Goal: Communication & Community: Answer question/provide support

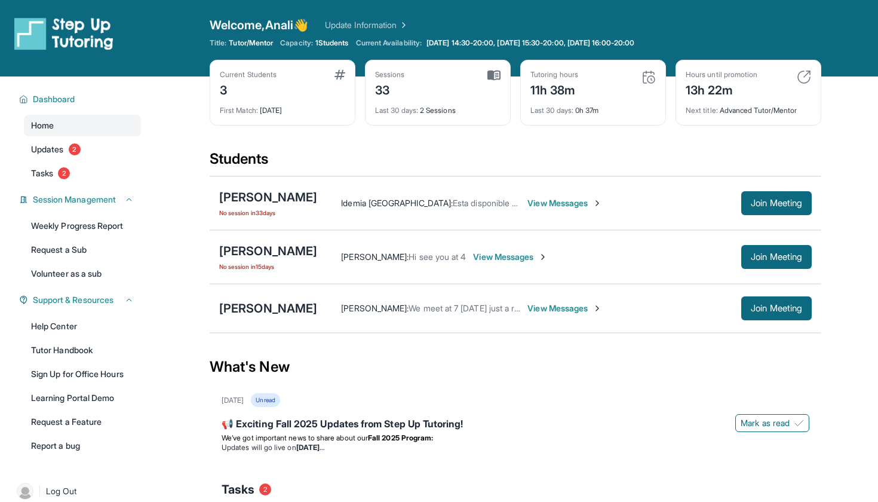
click at [593, 108] on div "Last 30 days : 0h 37m" at bounding box center [593, 107] width 125 height 17
click at [659, 69] on div "Tutoring hours 11h 38m Last 30 days : 0h 37m" at bounding box center [593, 93] width 146 height 66
click at [646, 75] on img at bounding box center [649, 77] width 14 height 14
click at [563, 106] on span "Last 30 days :" at bounding box center [552, 110] width 43 height 9
click at [564, 120] on div "Tutoring hours 11h 38m Last 30 days : 0h 37m" at bounding box center [593, 93] width 146 height 66
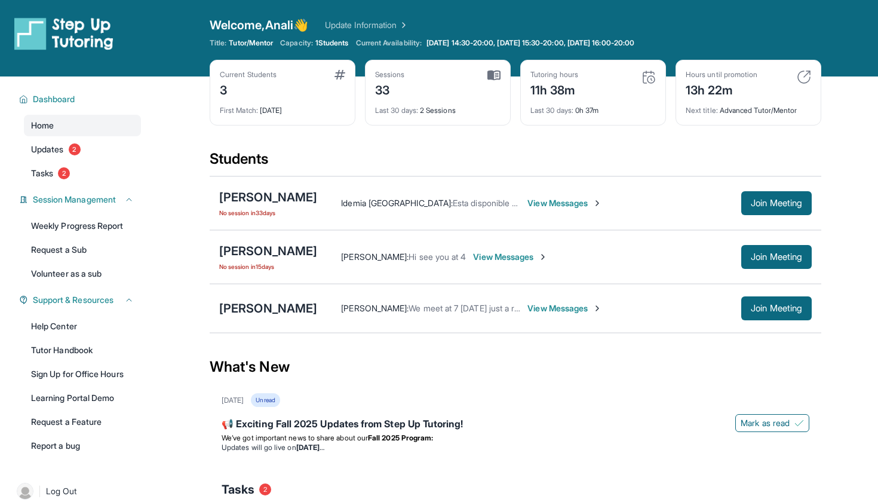
click at [571, 108] on span "Last 30 days :" at bounding box center [552, 110] width 43 height 9
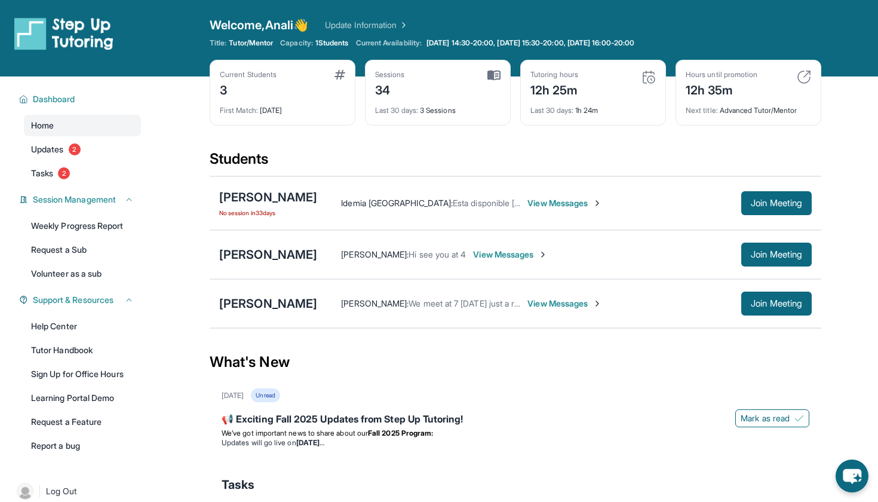
scroll to position [-1, 0]
click at [550, 101] on div "Last 30 days : 1h 24m" at bounding box center [593, 107] width 125 height 17
click at [550, 85] on div "12h 25m" at bounding box center [555, 88] width 48 height 19
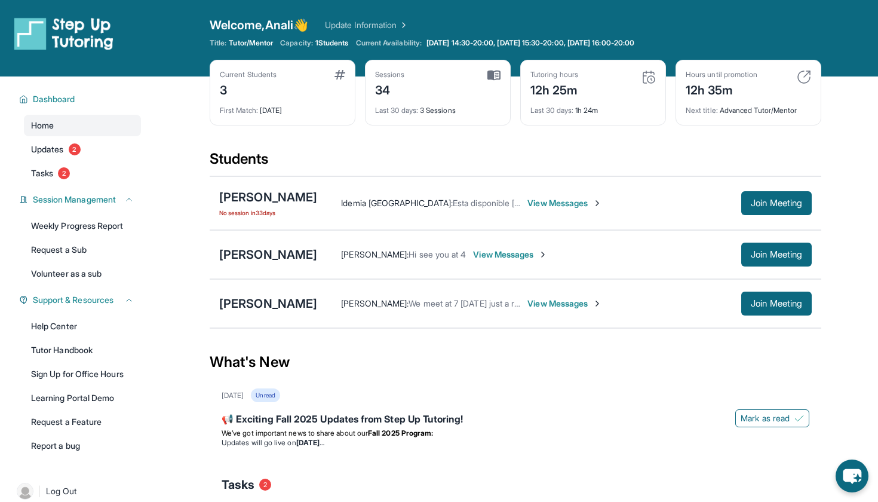
click at [713, 105] on div "Next title : Advanced Tutor/Mentor" at bounding box center [748, 107] width 125 height 17
click at [714, 85] on div "12h 35m" at bounding box center [722, 88] width 72 height 19
click at [714, 123] on div "Hours until promotion 12h 35m Next title : Advanced Tutor/Mentor" at bounding box center [749, 93] width 146 height 66
click at [630, 145] on div "Current Students 3 First Match : 1 month ago Sessions 34 Last 30 days : 3 Sessi…" at bounding box center [516, 105] width 612 height 90
click at [519, 166] on div "Students" at bounding box center [516, 162] width 612 height 26
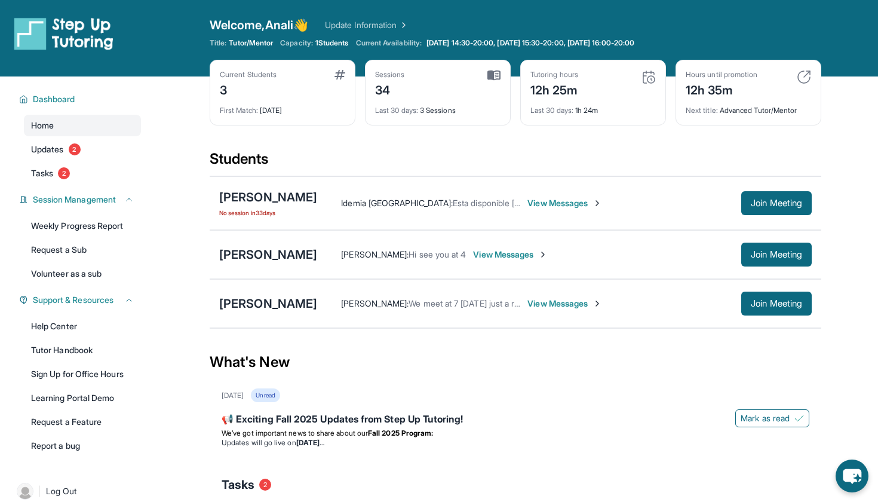
click at [558, 110] on span "Last 30 days :" at bounding box center [552, 110] width 43 height 9
click at [650, 72] on img at bounding box center [649, 77] width 14 height 14
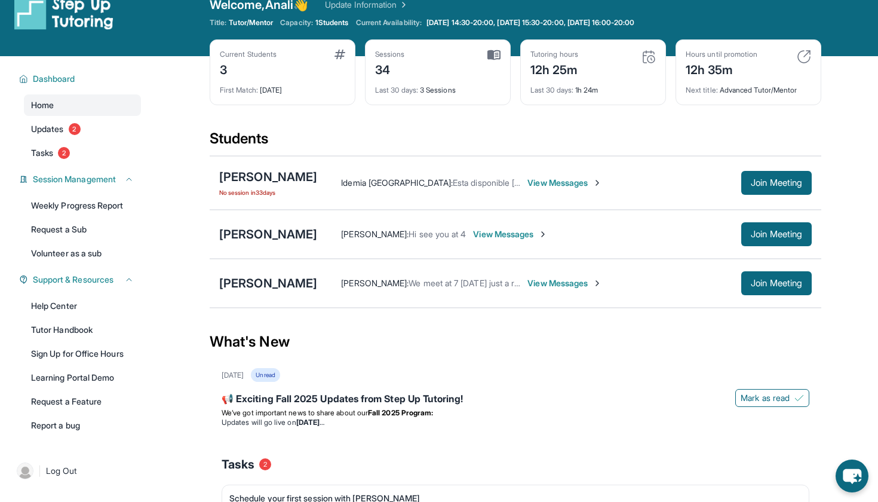
scroll to position [22, 0]
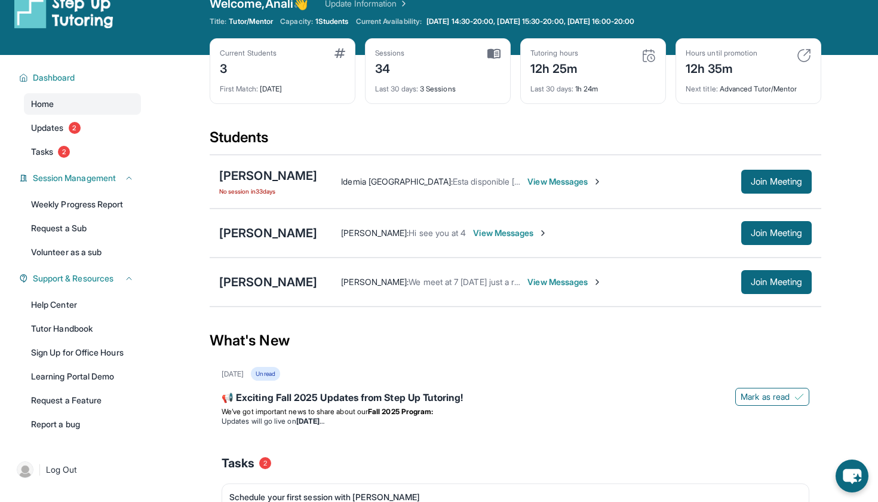
click at [545, 180] on span "View Messages" at bounding box center [565, 182] width 75 height 12
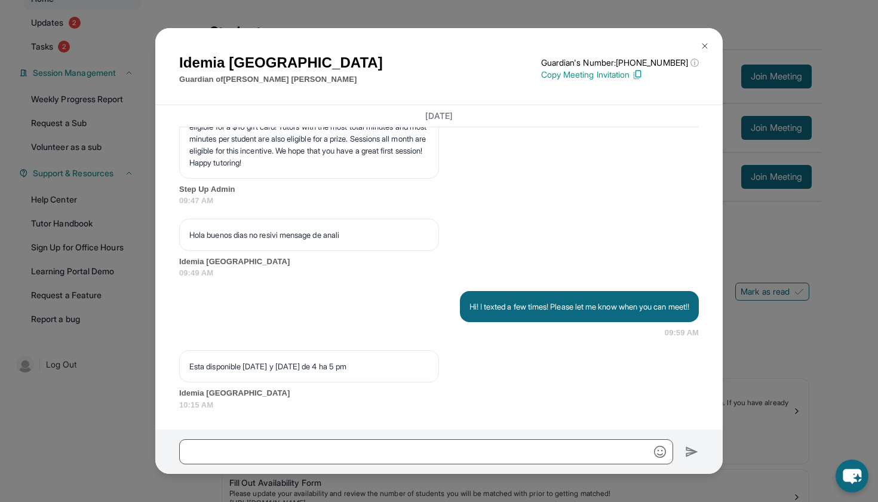
scroll to position [146, 0]
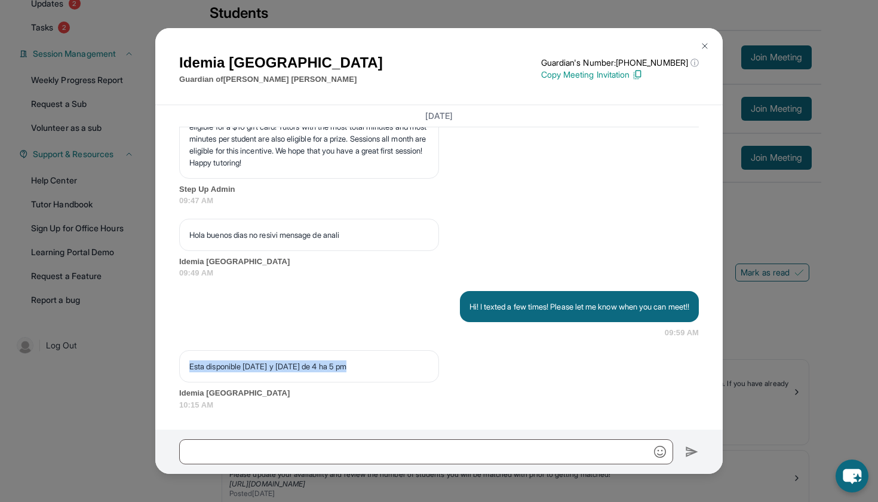
drag, startPoint x: 364, startPoint y: 369, endPoint x: 176, endPoint y: 364, distance: 188.9
click at [176, 364] on div "August 21, 2025 <p>**Nuevo Chat de Tutoría de Step Up**: ¡Hola Idemia! Este es …" at bounding box center [439, 267] width 568 height 325
copy p "Esta disponible martes y jueves de 4 ha 5 pm"
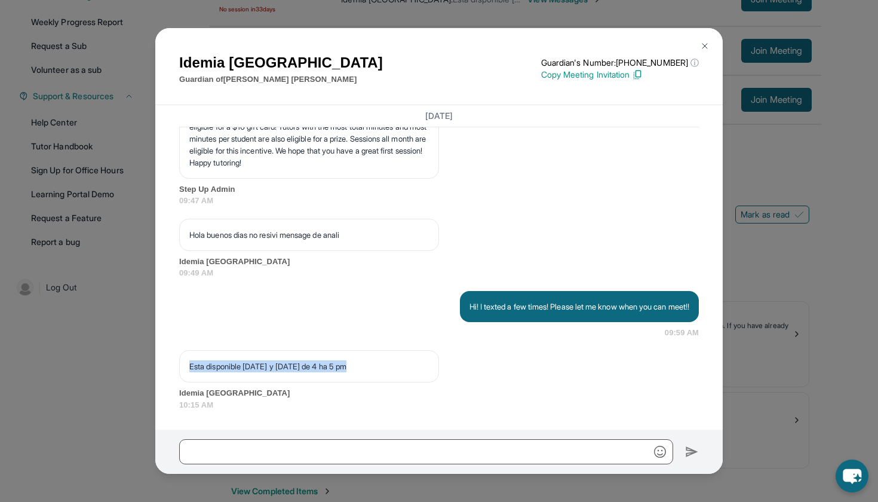
scroll to position [205, 0]
click at [476, 390] on span "Idemia [GEOGRAPHIC_DATA]" at bounding box center [439, 393] width 520 height 12
click at [484, 364] on div "Esta disponible martes y jueves de 4 ha 5 pm Idemia Valencia 10:15 AM" at bounding box center [439, 380] width 520 height 60
click at [393, 431] on div at bounding box center [439, 452] width 568 height 44
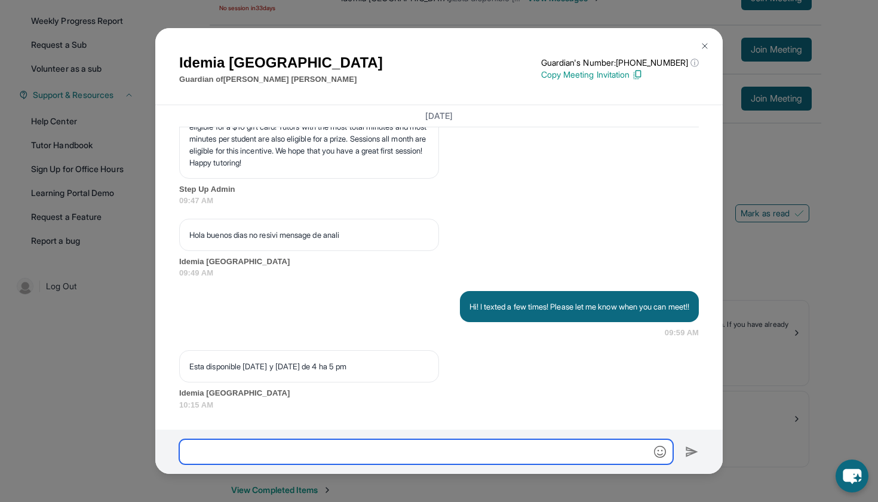
click at [392, 445] on input "text" at bounding box center [426, 451] width 494 height 25
type input "*"
type input "**********"
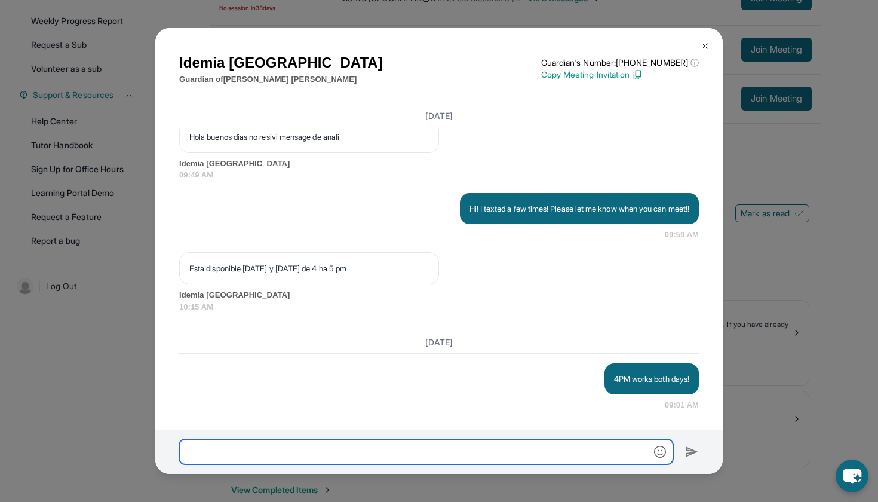
scroll to position [3525, 0]
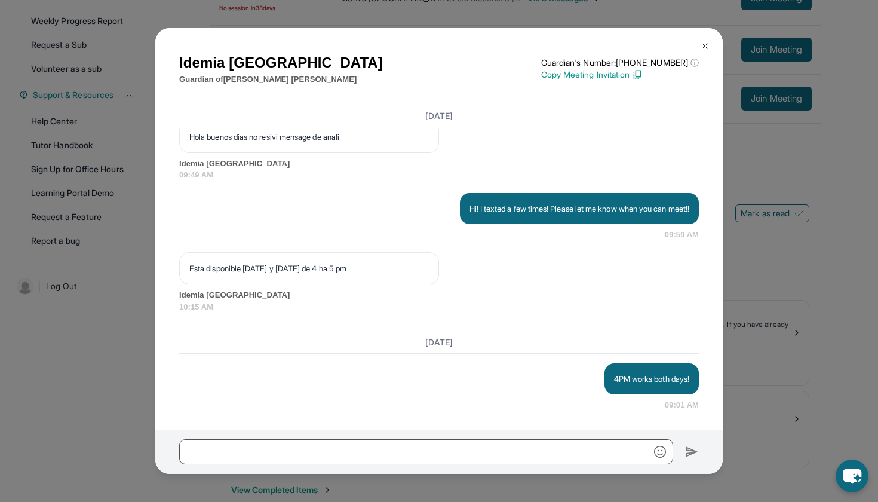
click at [705, 45] on img at bounding box center [705, 46] width 10 height 10
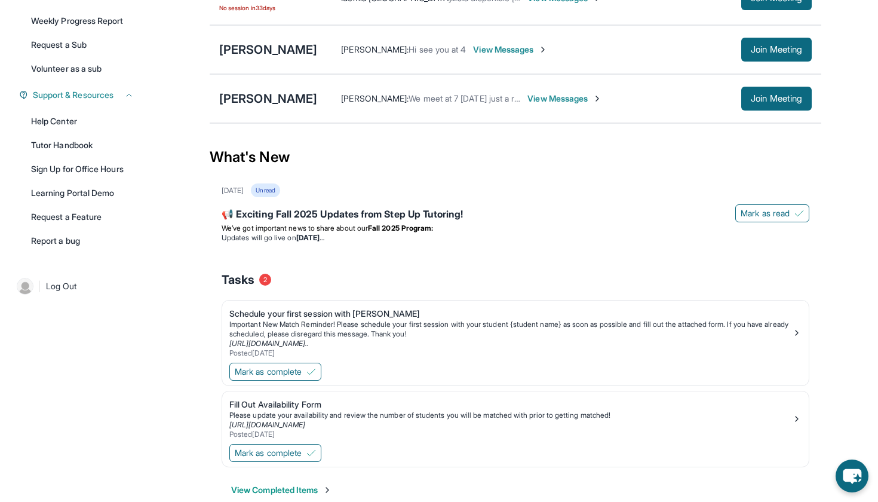
drag, startPoint x: 732, startPoint y: 3, endPoint x: 531, endPoint y: 281, distance: 343.3
click at [531, 281] on div "Tasks 2" at bounding box center [516, 279] width 588 height 17
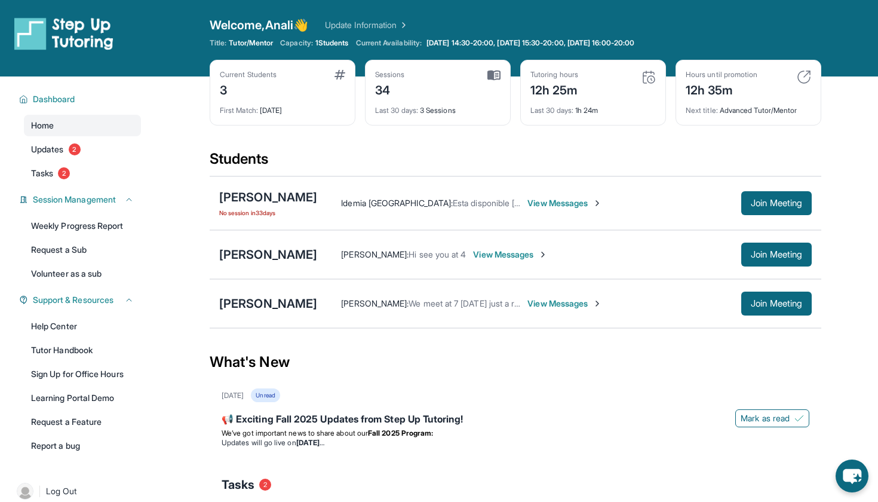
scroll to position [-1, 0]
click at [595, 107] on div "Last 30 days : 1h 24m" at bounding box center [593, 107] width 125 height 17
click at [644, 79] on img at bounding box center [649, 77] width 14 height 14
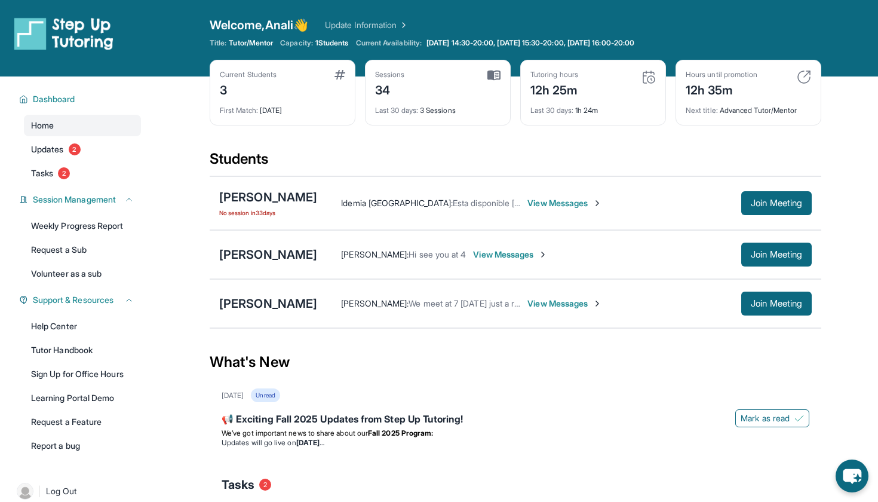
click at [644, 79] on img at bounding box center [649, 77] width 14 height 14
click at [519, 166] on div "Students" at bounding box center [516, 162] width 612 height 26
drag, startPoint x: 321, startPoint y: 44, endPoint x: 366, endPoint y: 46, distance: 44.9
click at [366, 47] on div "Title: Tutor/Mentor Capacity: 1 Students Current Availability: Monday 14:30-20:…" at bounding box center [516, 43] width 612 height 10
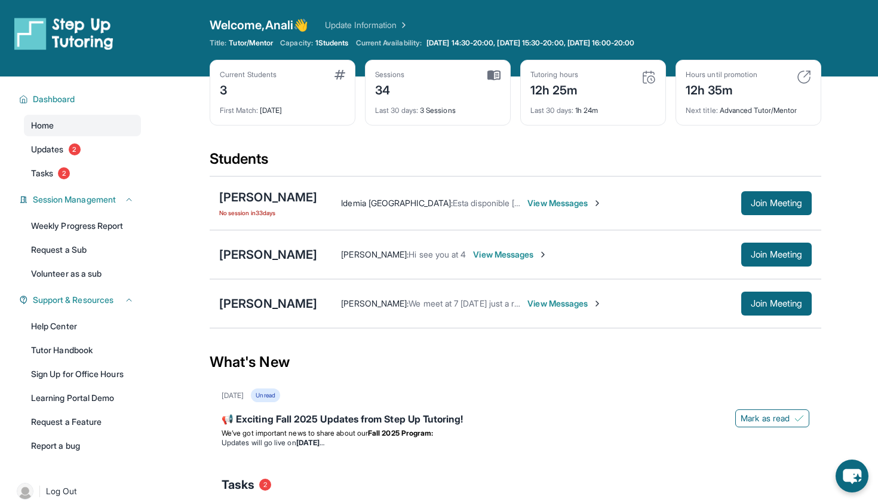
click at [370, 205] on span "Idemia Valencia :" at bounding box center [397, 203] width 112 height 10
click at [269, 191] on div "[PERSON_NAME]" at bounding box center [268, 197] width 98 height 17
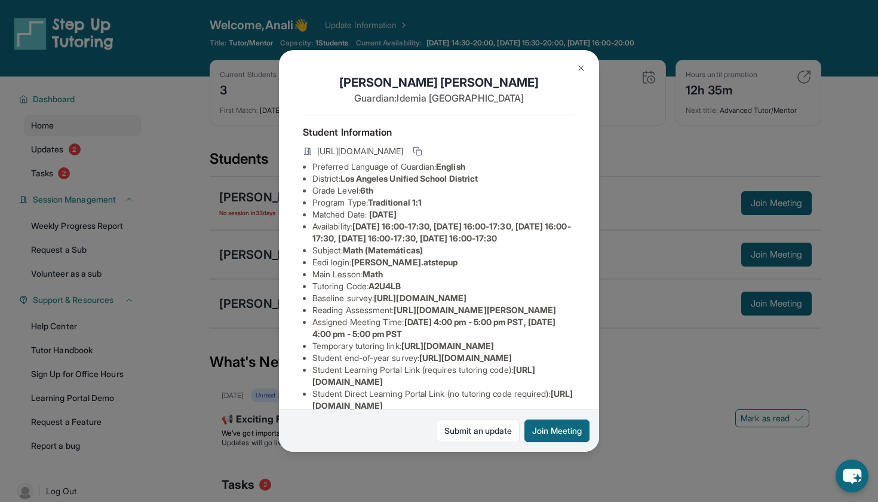
click at [445, 80] on h1 "Alexander Rangel" at bounding box center [439, 82] width 272 height 17
click at [584, 66] on img at bounding box center [582, 68] width 10 height 10
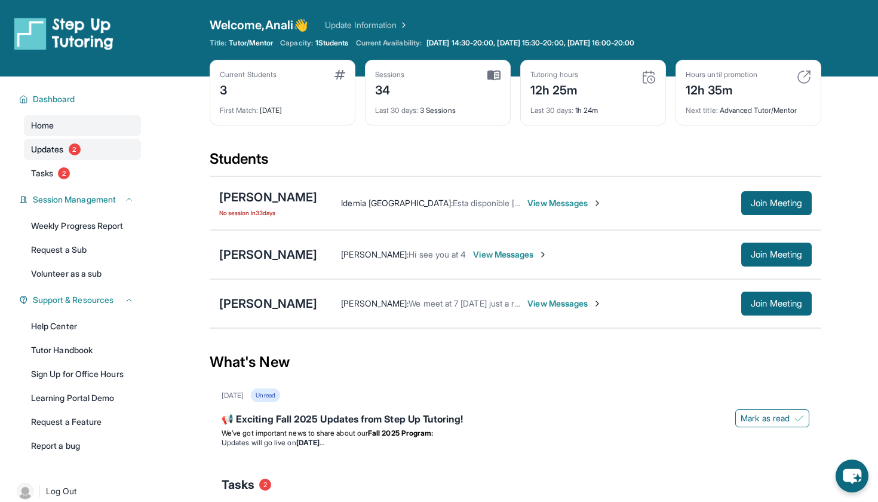
click at [62, 152] on span "Updates" at bounding box center [47, 149] width 33 height 12
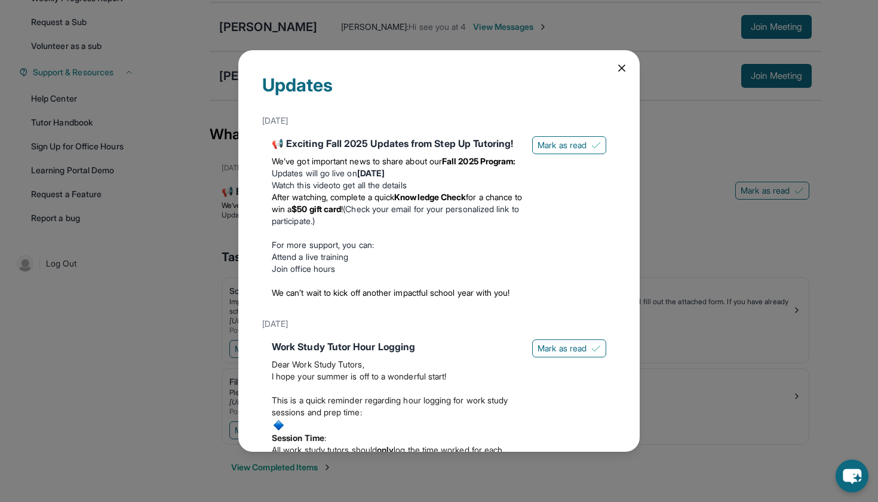
click at [124, 386] on div "Updates August 27th 📢 Exciting Fall 2025 Updates from Step Up Tutoring! We’ve g…" at bounding box center [439, 251] width 878 height 502
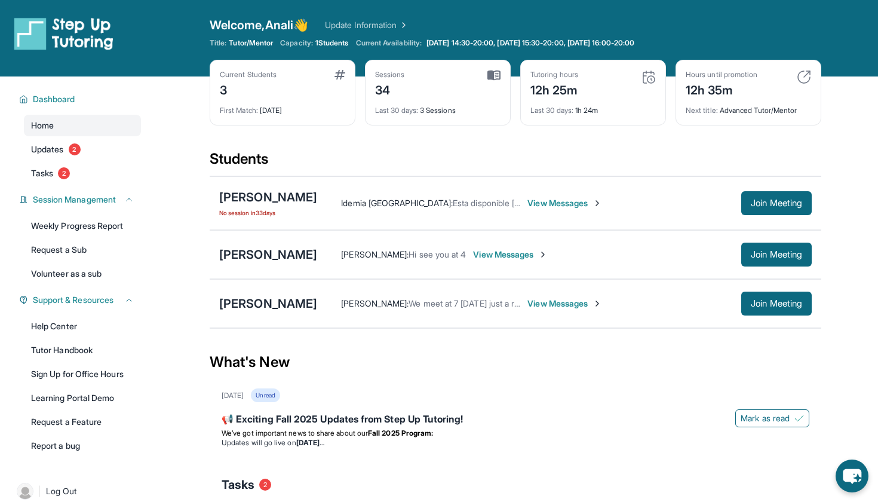
click at [528, 305] on span "View Messages" at bounding box center [565, 304] width 75 height 12
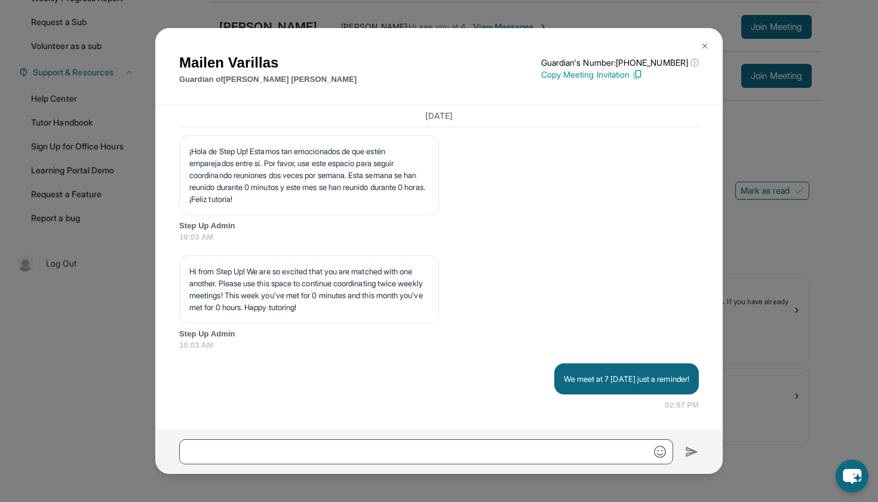
scroll to position [3368, 0]
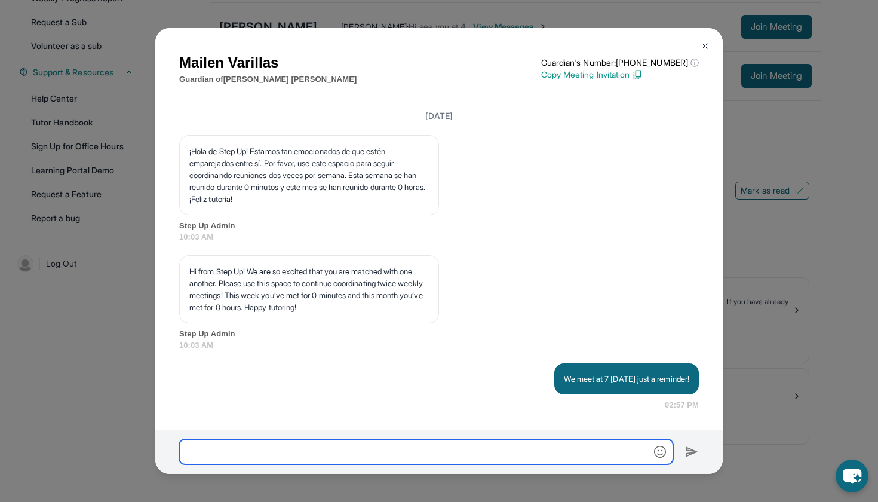
click at [504, 455] on input "text" at bounding box center [426, 451] width 494 height 25
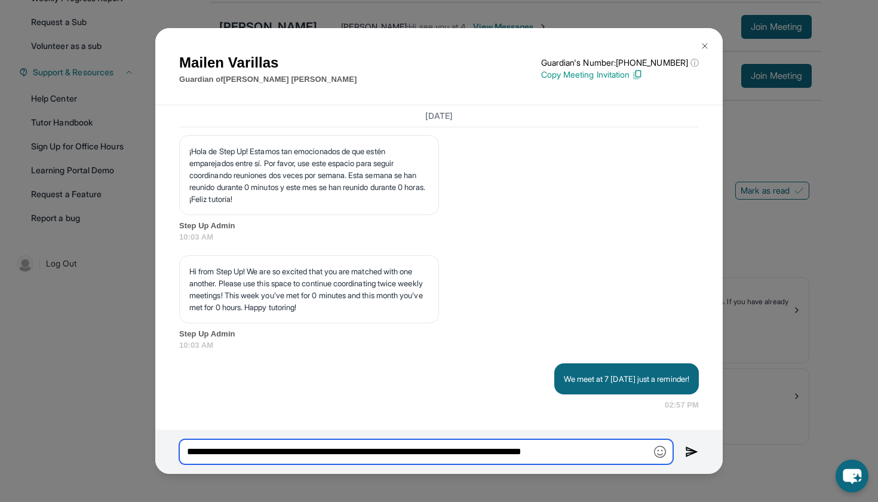
type input "**********"
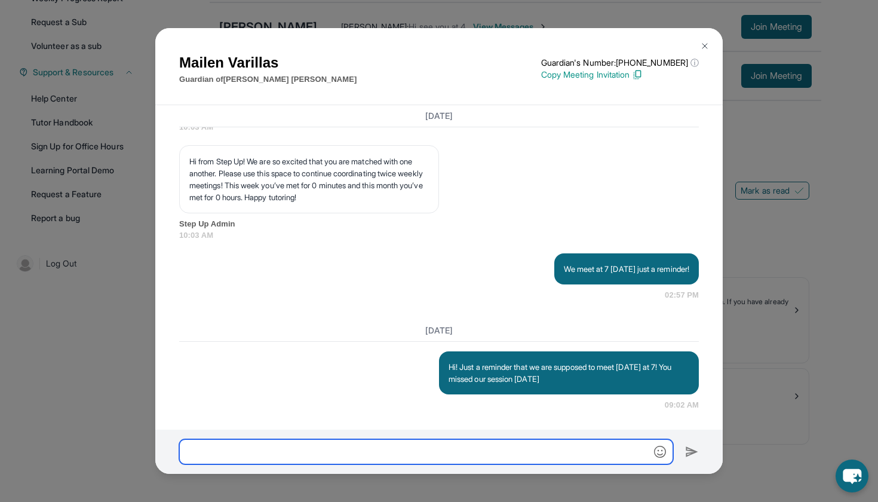
scroll to position [3478, 0]
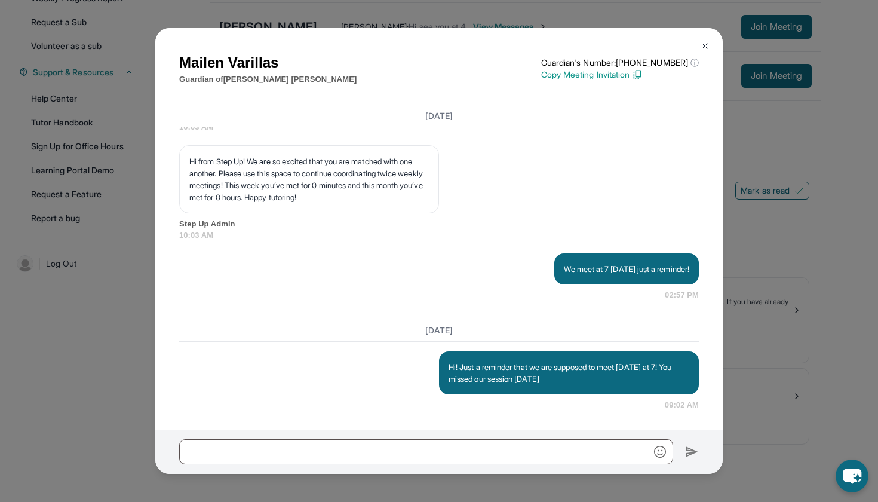
drag, startPoint x: 746, startPoint y: 18, endPoint x: 706, endPoint y: 44, distance: 48.4
click at [706, 44] on img at bounding box center [705, 46] width 10 height 10
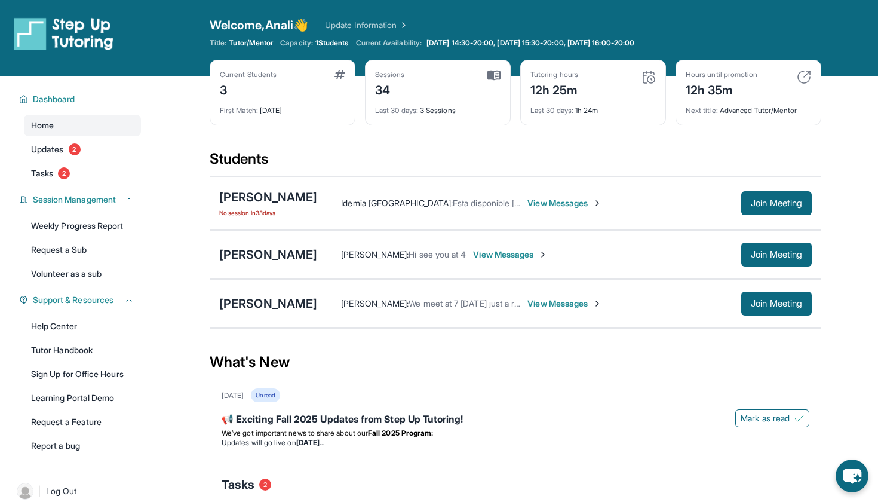
scroll to position [0, 0]
click at [578, 73] on div "Tutoring hours" at bounding box center [555, 75] width 48 height 10
